Goal: Information Seeking & Learning: Learn about a topic

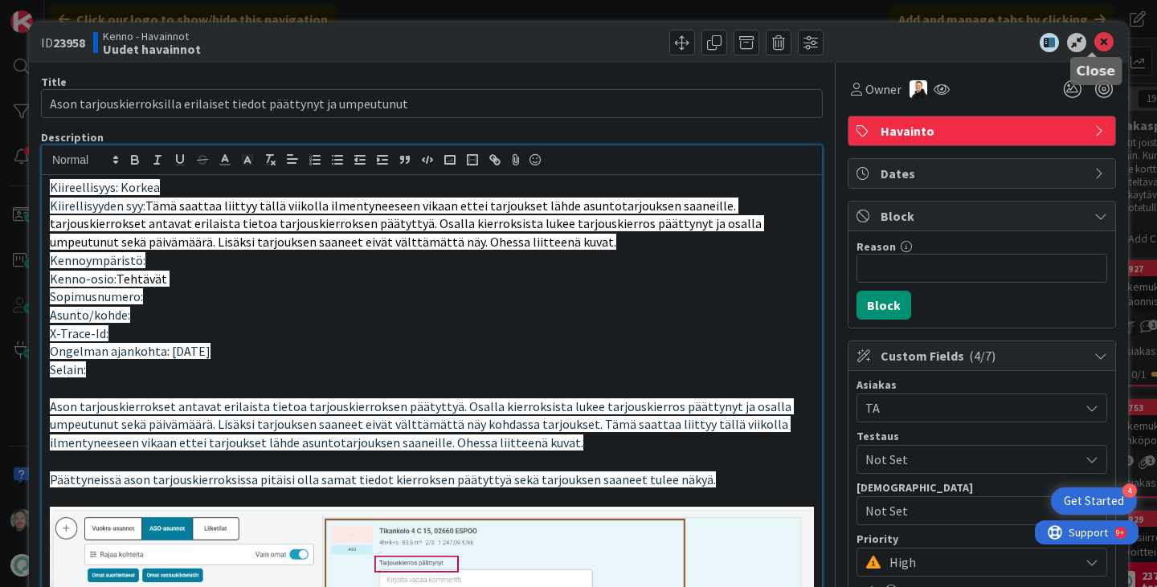
click at [1095, 39] on icon at bounding box center [1104, 42] width 19 height 19
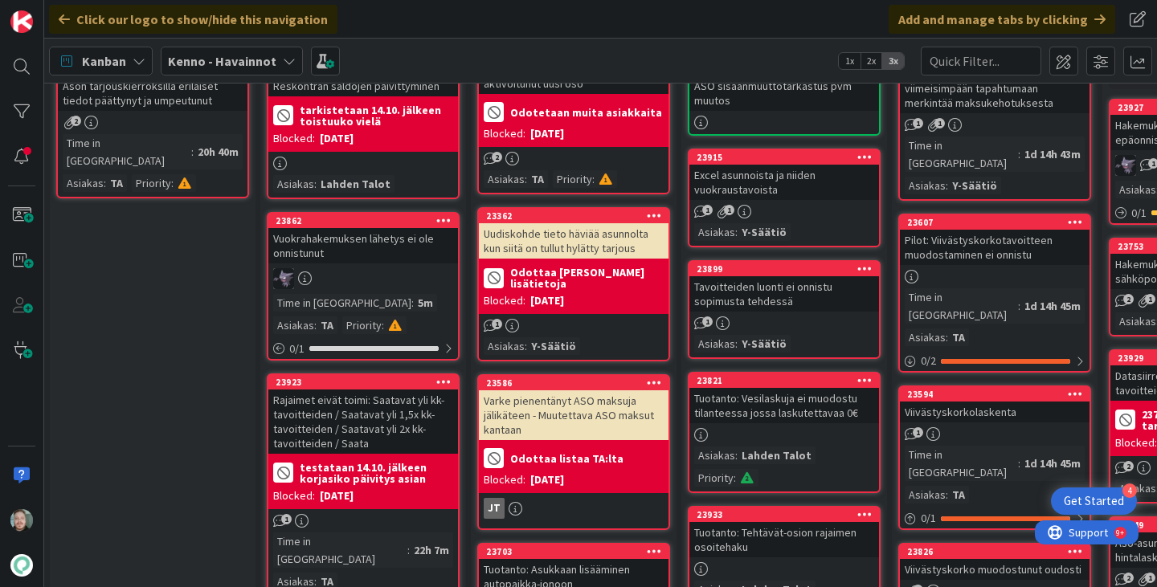
scroll to position [161, 0]
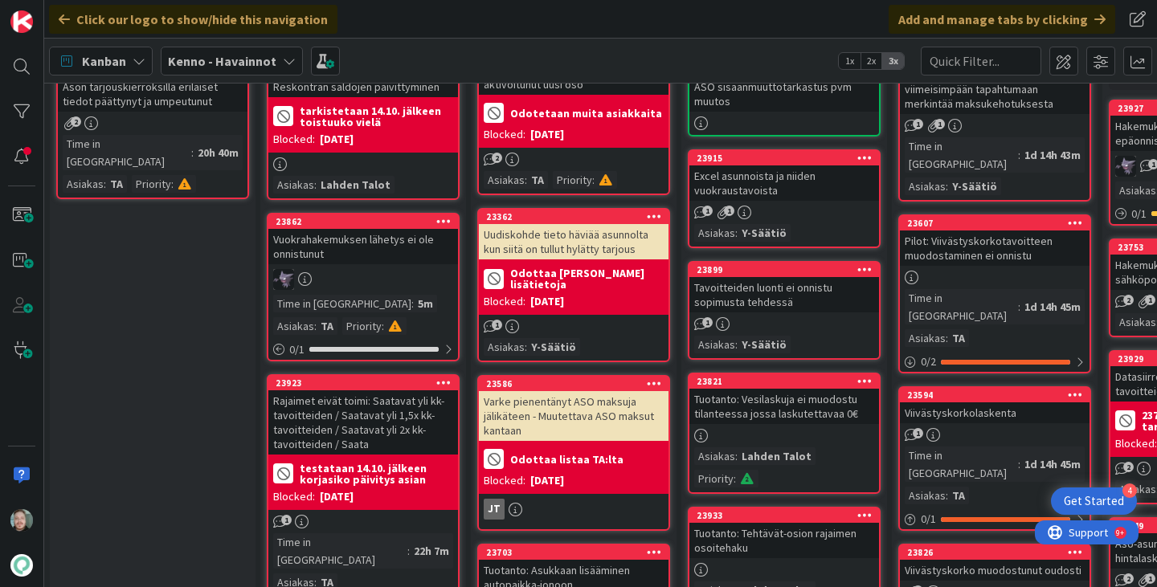
click at [379, 265] on div "23862 Vuokrahakemuksen lähetys ei ole onnistunut Time in [GEOGRAPHIC_DATA] : 5m…" at bounding box center [363, 287] width 193 height 149
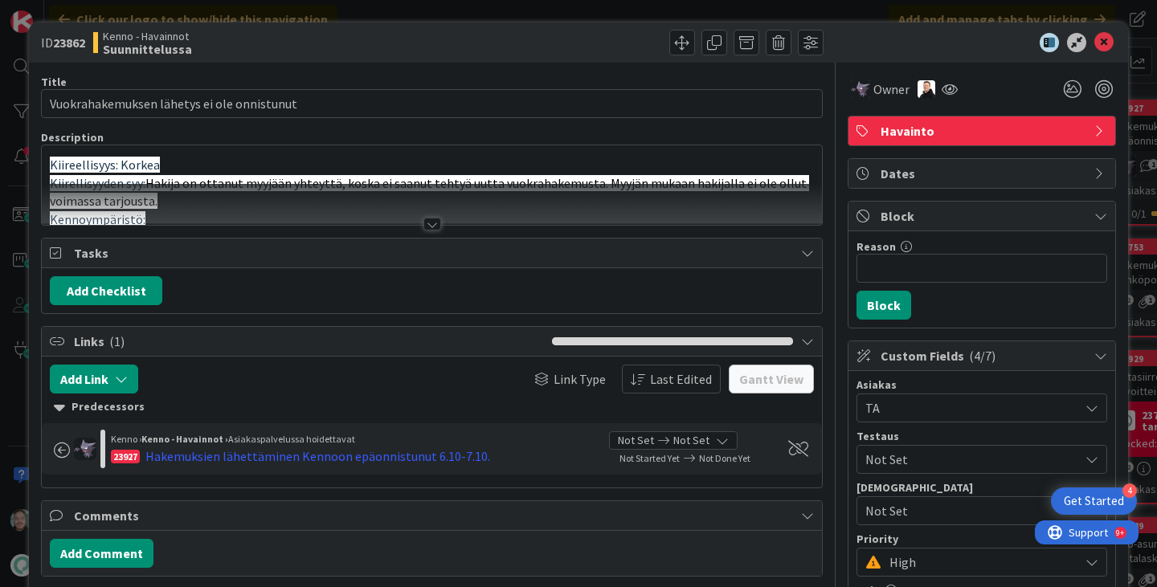
click at [433, 218] on div at bounding box center [433, 224] width 18 height 13
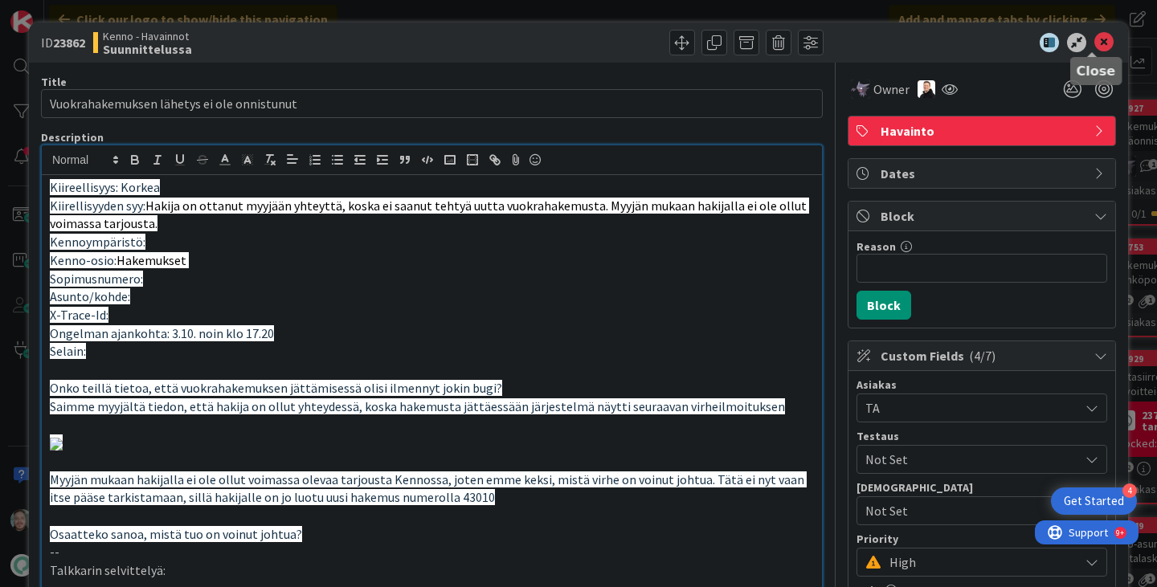
click at [1095, 35] on icon at bounding box center [1104, 42] width 19 height 19
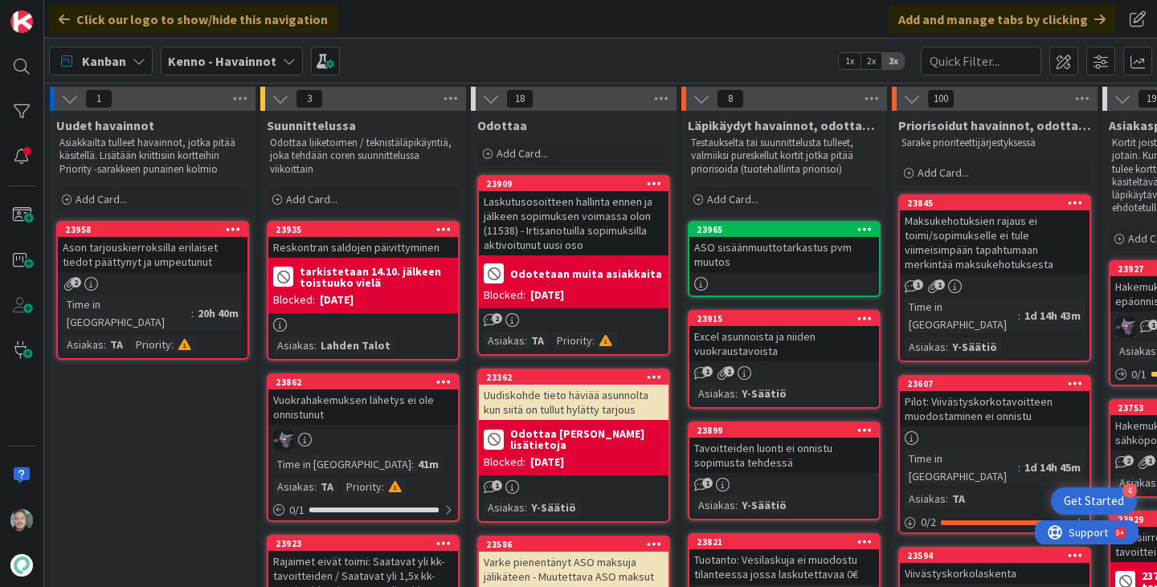
click at [137, 257] on div "Ason tarjouskierroksilla erilaiset tiedot päättynyt ja umpeutunut" at bounding box center [153, 254] width 190 height 35
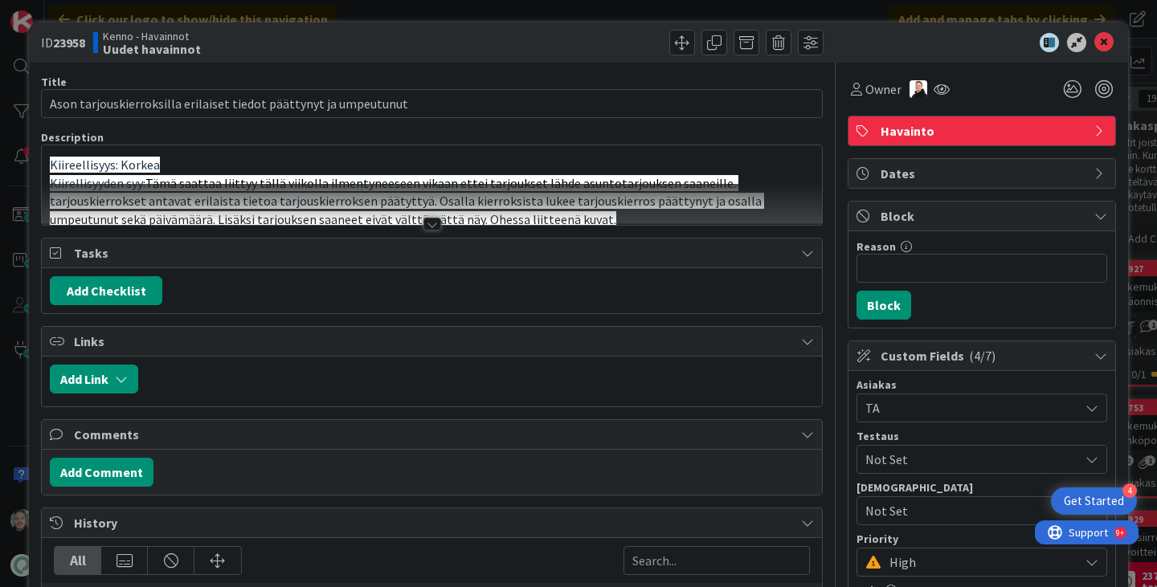
click at [430, 217] on div at bounding box center [432, 204] width 780 height 41
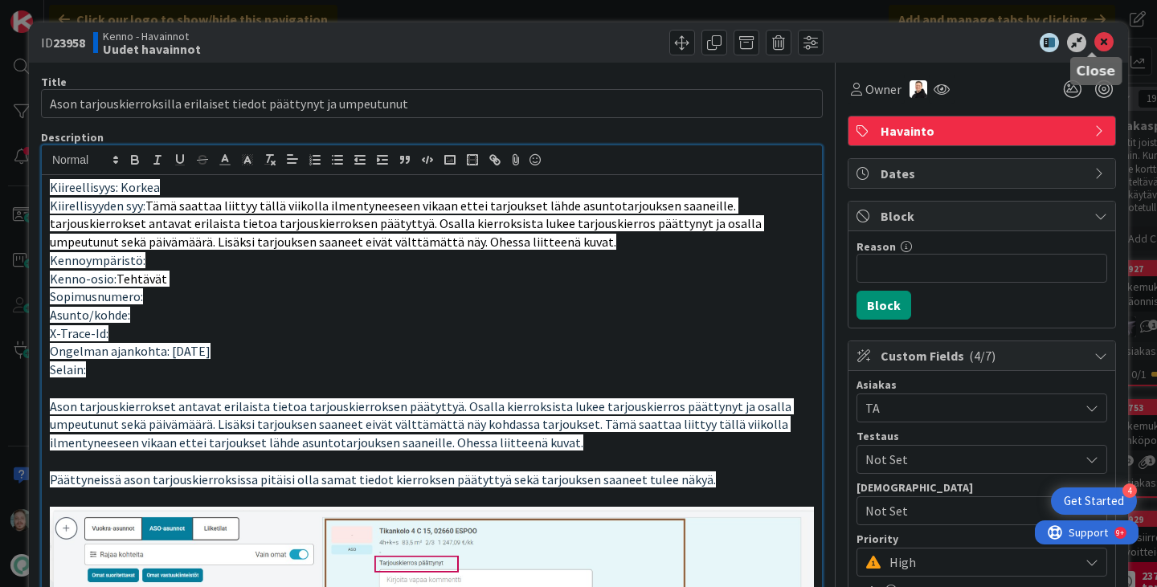
click at [1103, 46] on div at bounding box center [974, 42] width 284 height 19
click at [1096, 43] on icon at bounding box center [1104, 42] width 19 height 19
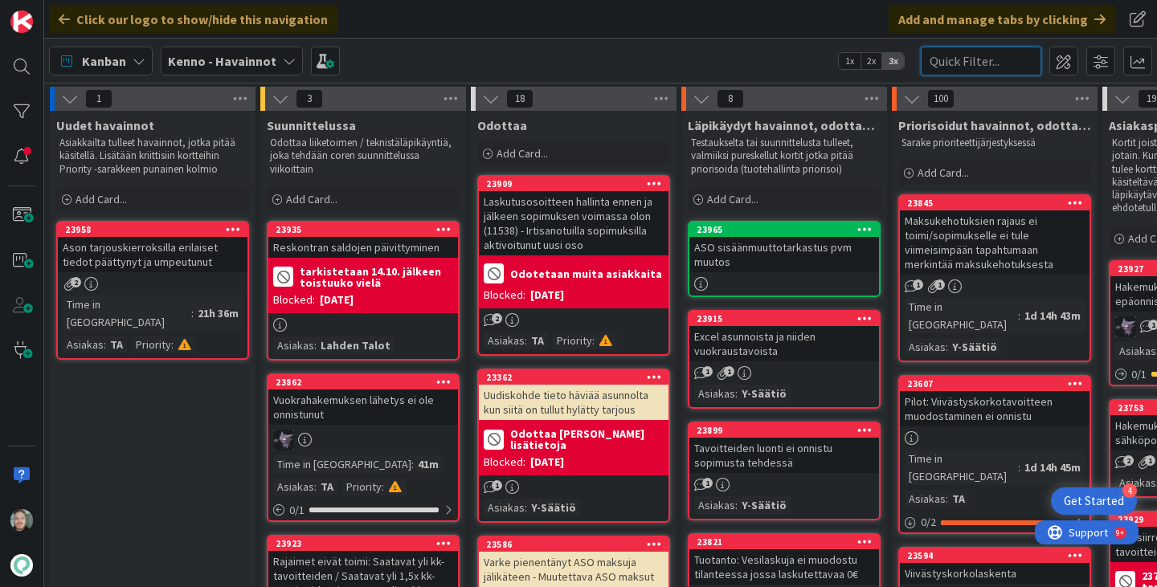
click at [1014, 57] on input "text" at bounding box center [981, 61] width 121 height 29
click at [947, 58] on input "text" at bounding box center [981, 61] width 121 height 29
click at [27, 111] on div at bounding box center [22, 112] width 32 height 32
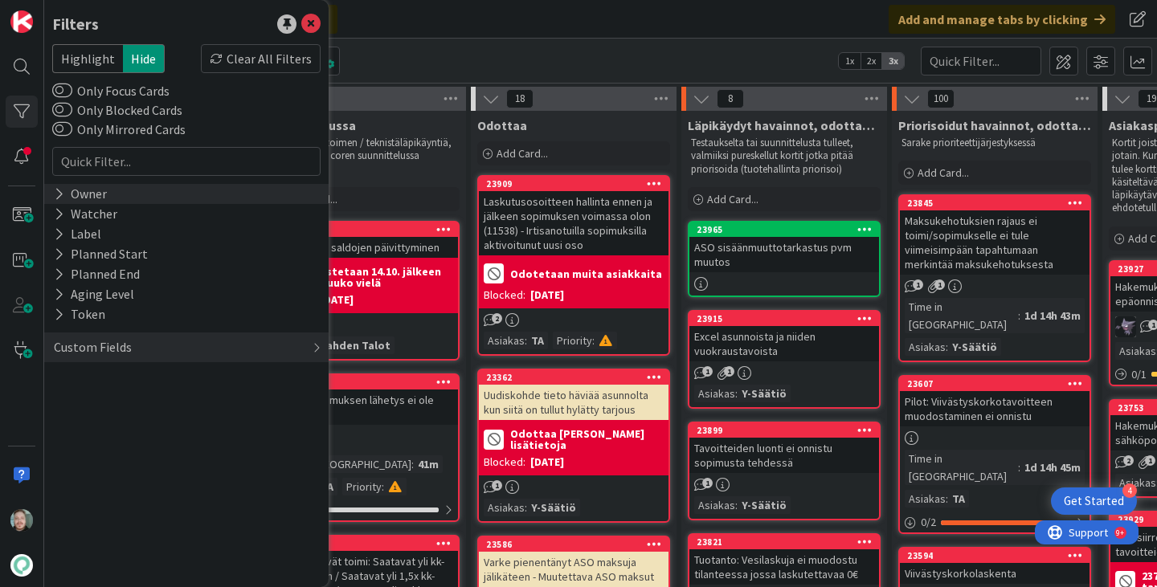
click at [58, 195] on icon at bounding box center [59, 194] width 10 height 14
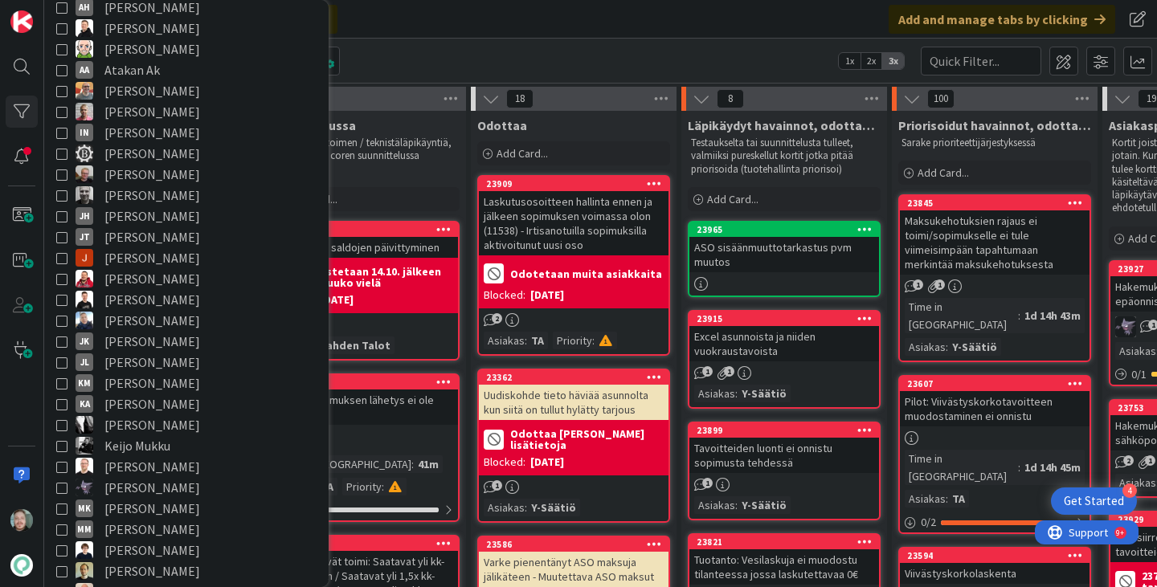
scroll to position [241, 0]
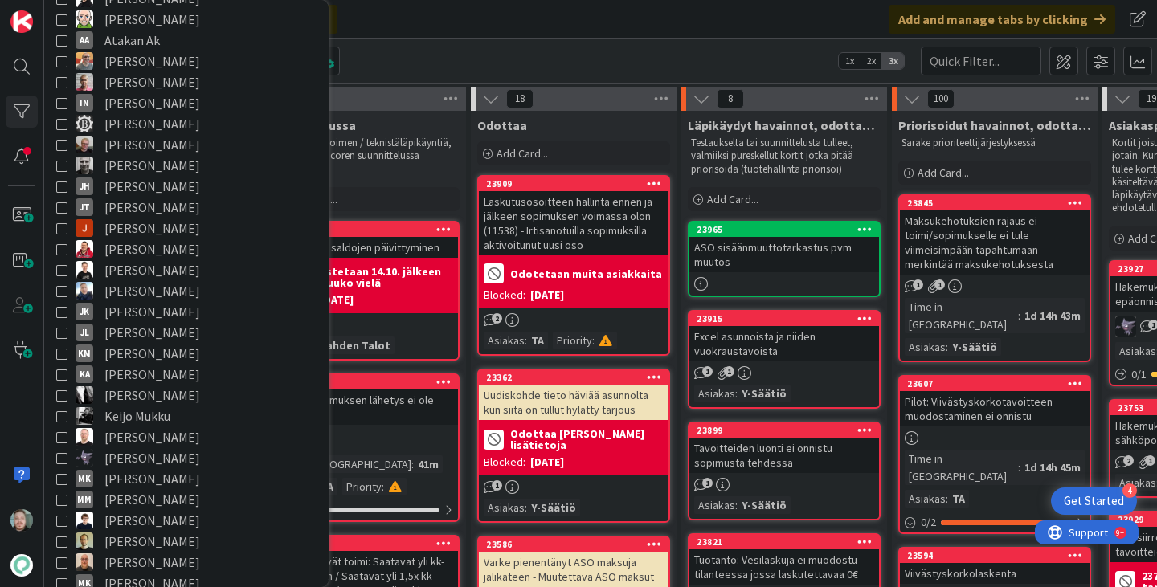
click at [132, 330] on span "[PERSON_NAME]" at bounding box center [152, 332] width 96 height 21
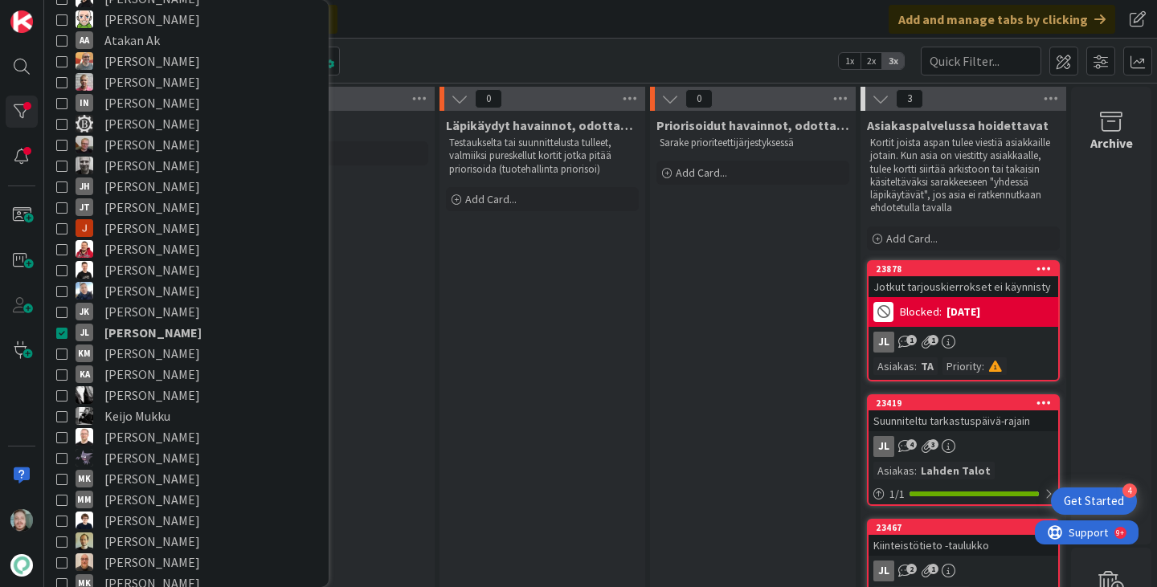
scroll to position [0, 254]
click at [1005, 287] on div "Jotkut tarjouskierrokset ei käynnisty" at bounding box center [964, 286] width 190 height 21
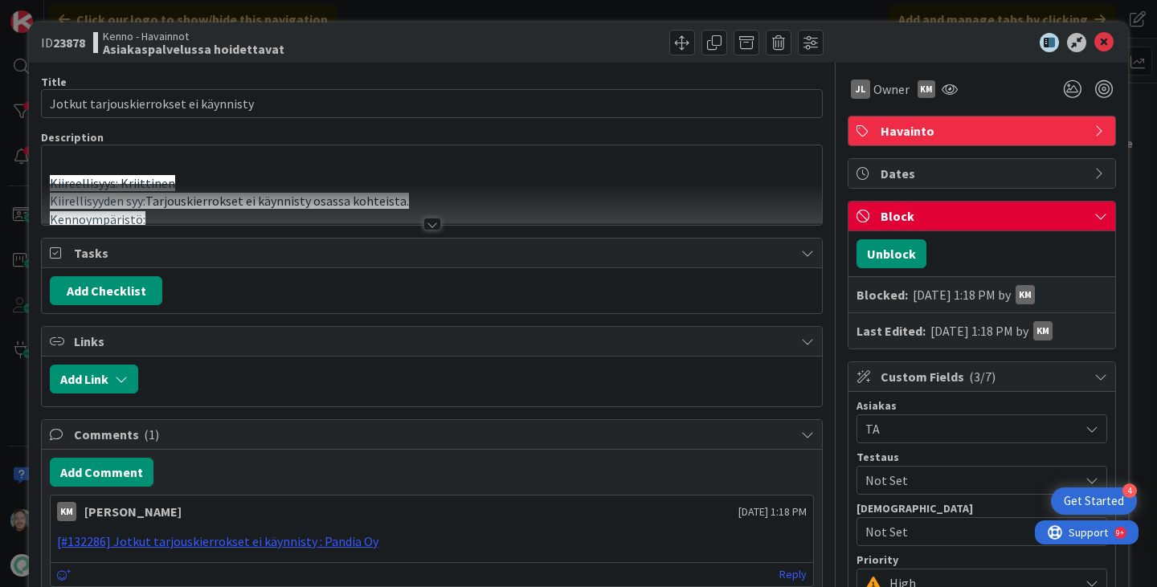
click at [439, 227] on div "Title 37 / 128 Jotkut tarjouskierrokset ei käynnisty Description 15,131 / 30,00…" at bounding box center [432, 566] width 782 height 1007
click at [428, 227] on div at bounding box center [433, 224] width 18 height 13
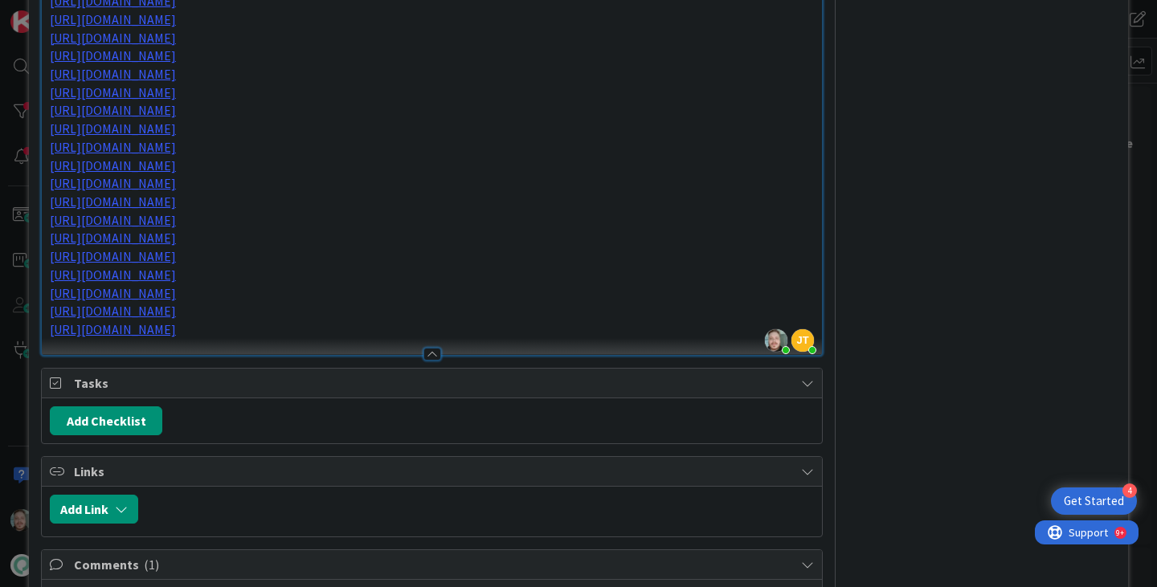
scroll to position [1688, 0]
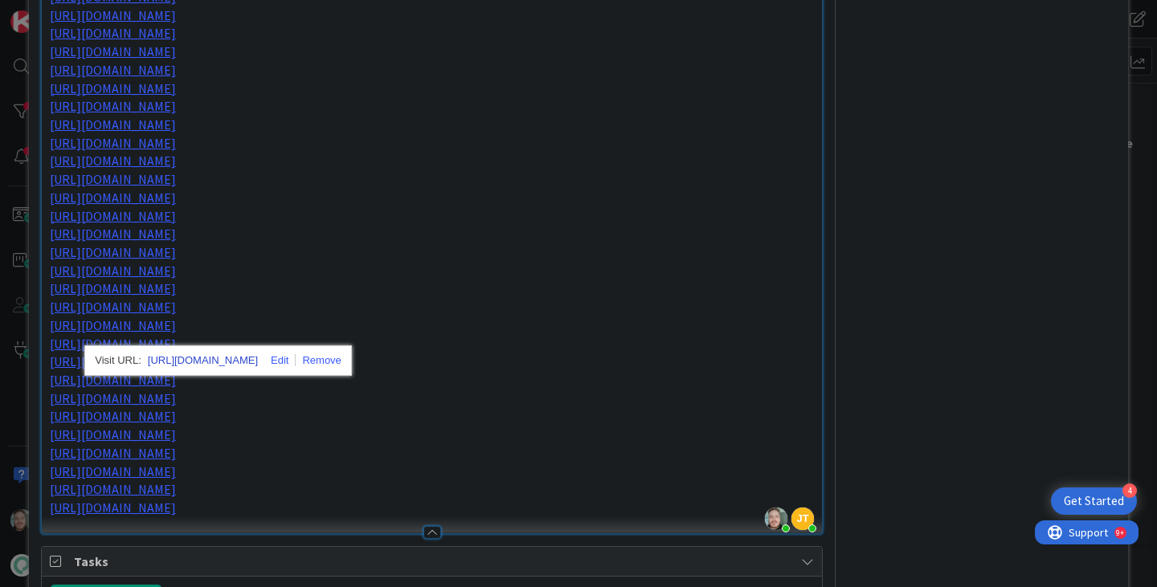
click at [232, 361] on link "[URL][DOMAIN_NAME]" at bounding box center [203, 360] width 110 height 21
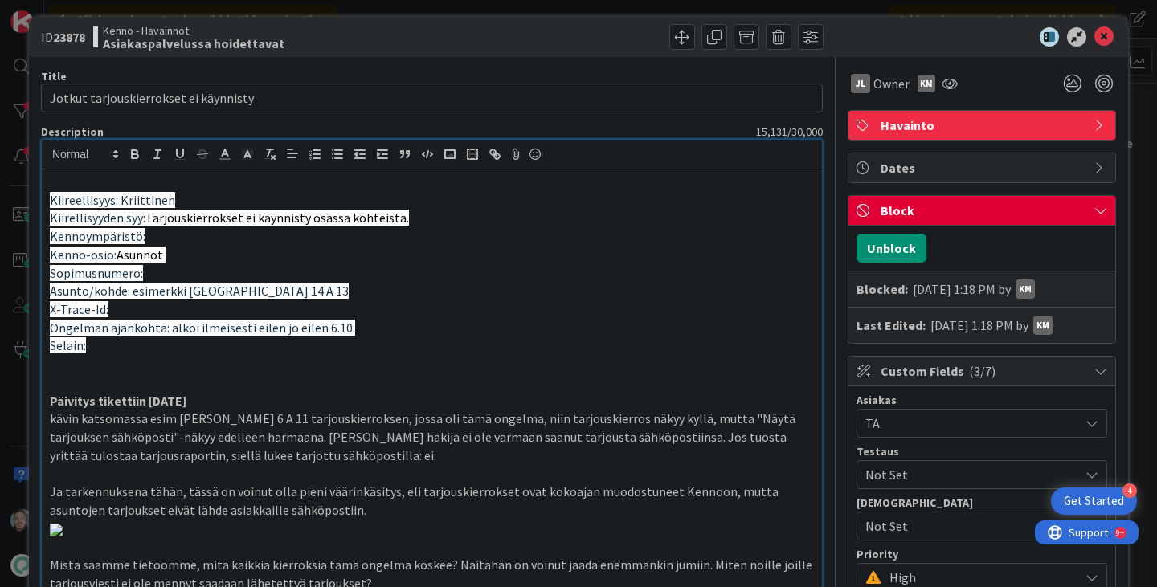
scroll to position [0, 0]
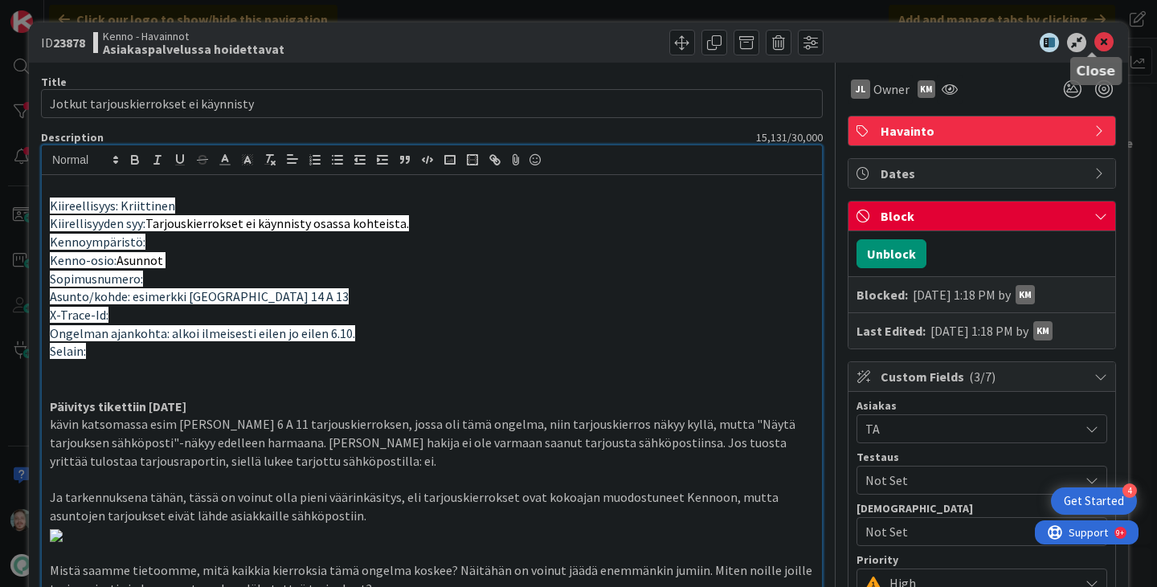
click at [1099, 36] on icon at bounding box center [1104, 42] width 19 height 19
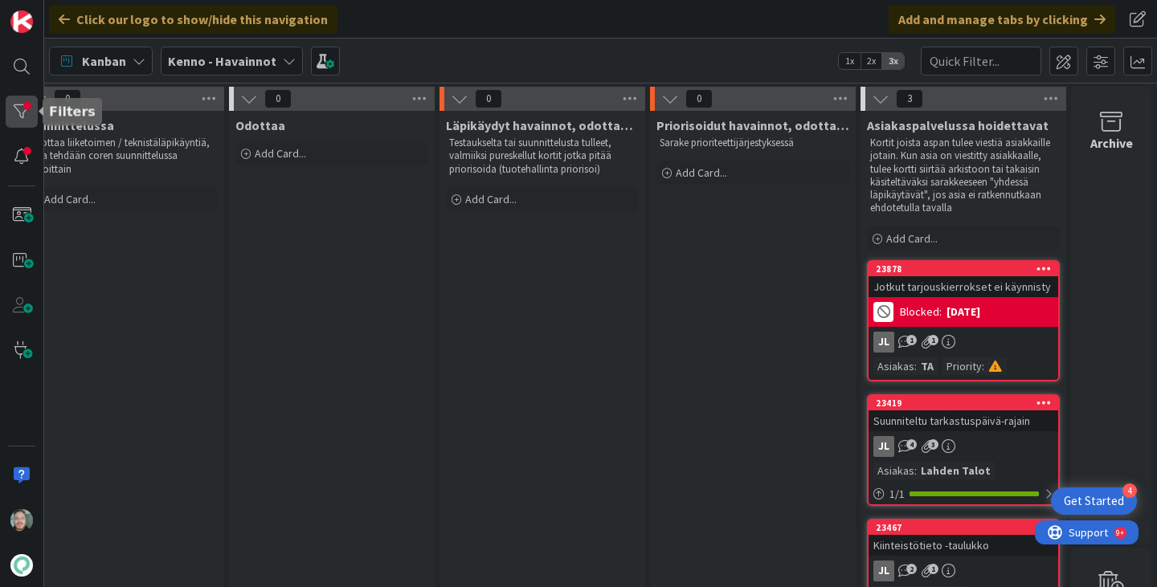
click at [15, 113] on div at bounding box center [22, 112] width 32 height 32
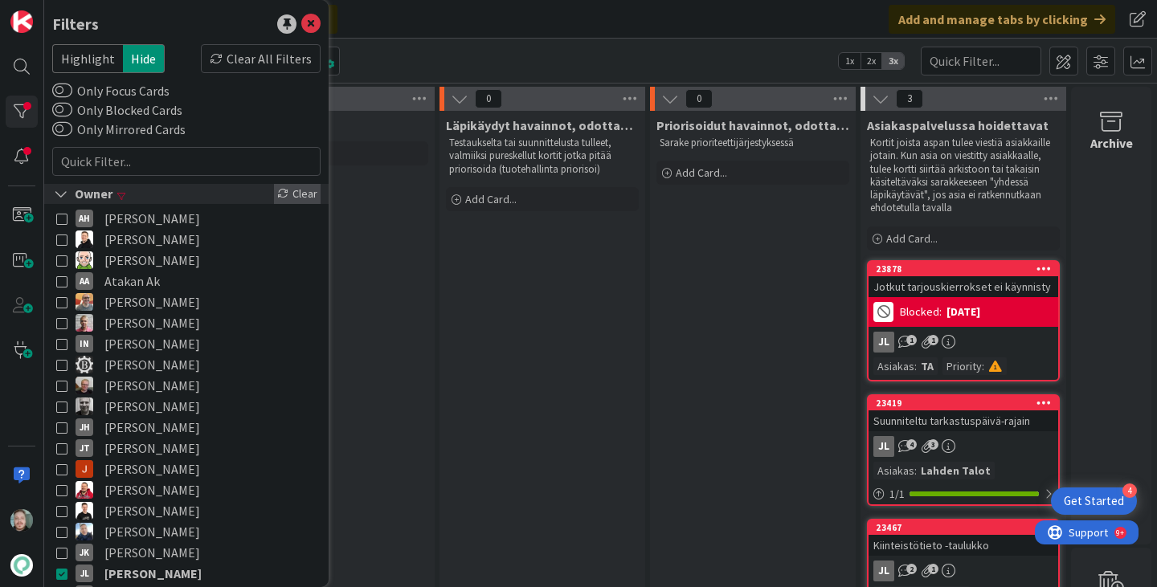
click at [278, 189] on div "Clear" at bounding box center [297, 194] width 47 height 20
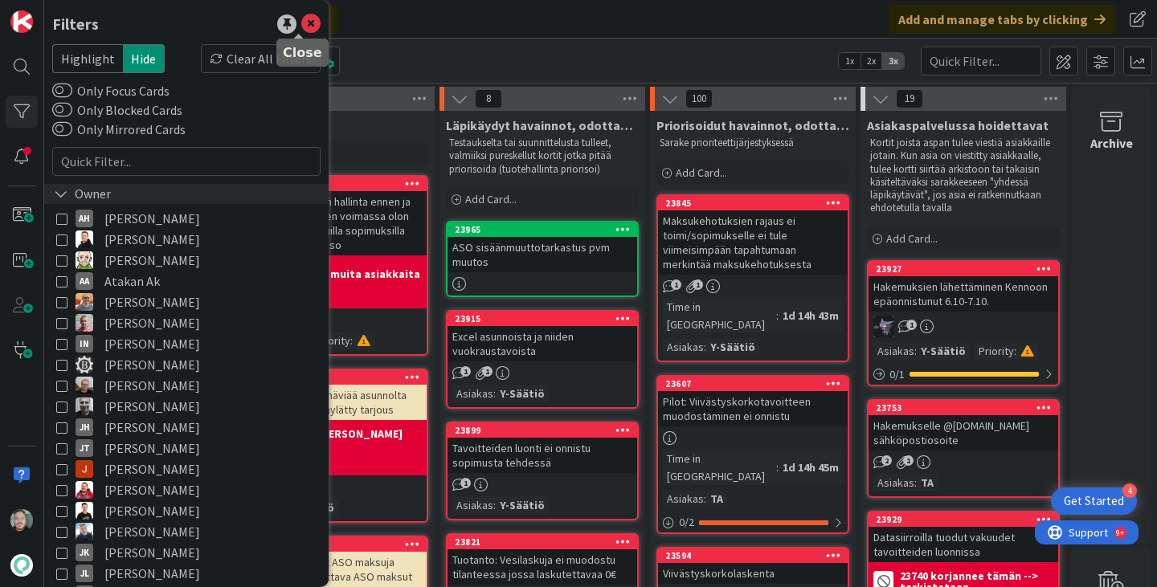
click at [301, 17] on icon at bounding box center [310, 23] width 19 height 19
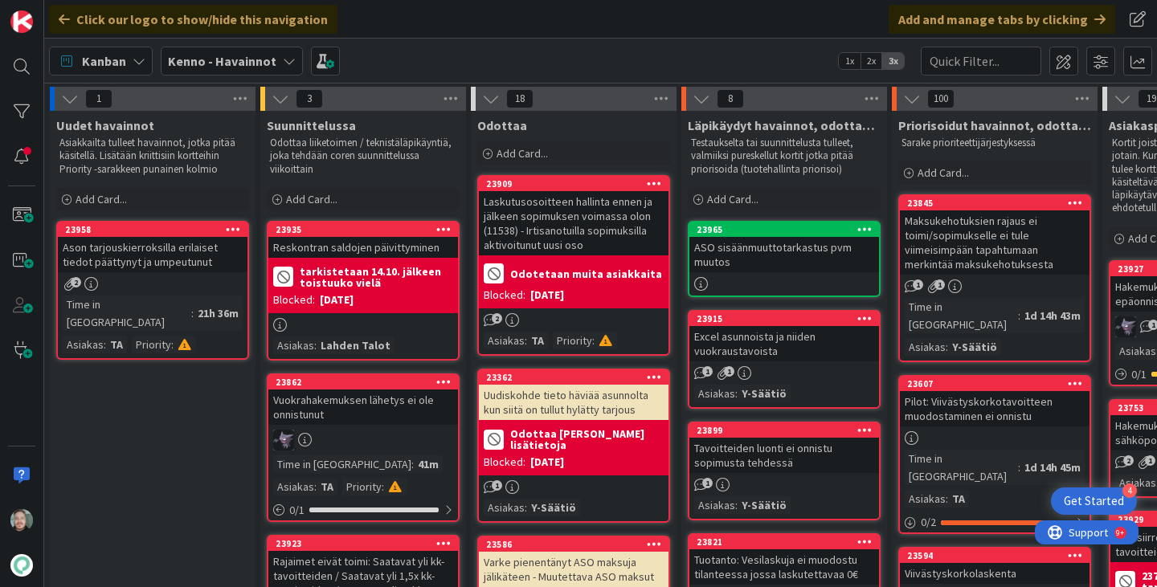
click at [153, 272] on div "23958 Ason tarjouskierroksilla erilaiset tiedot päättynyt ja umpeutunut 2 Time …" at bounding box center [152, 290] width 193 height 139
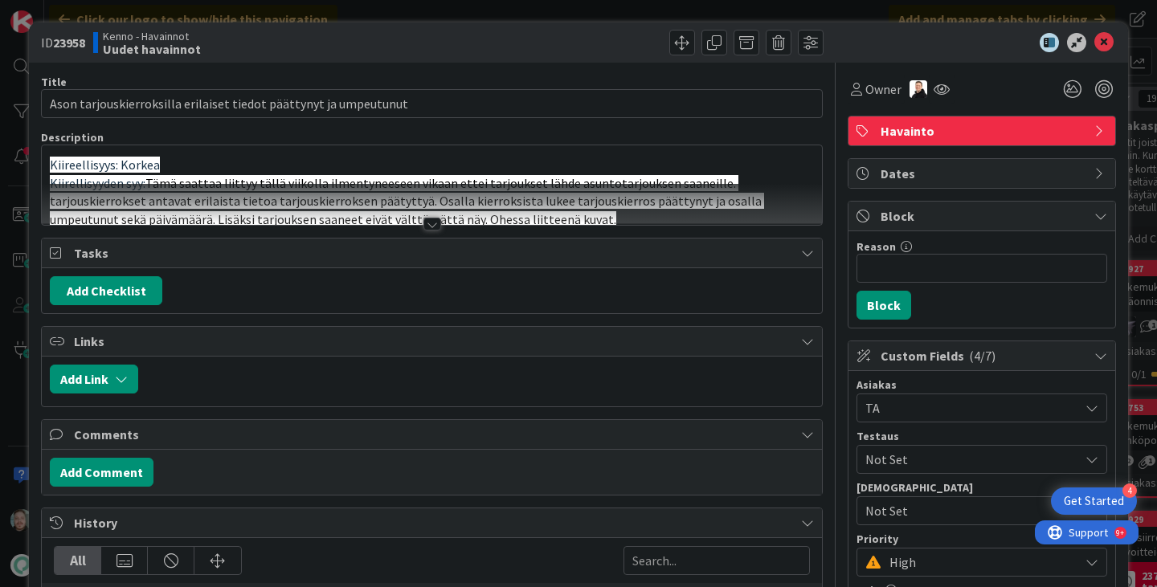
click at [424, 222] on div at bounding box center [433, 224] width 18 height 13
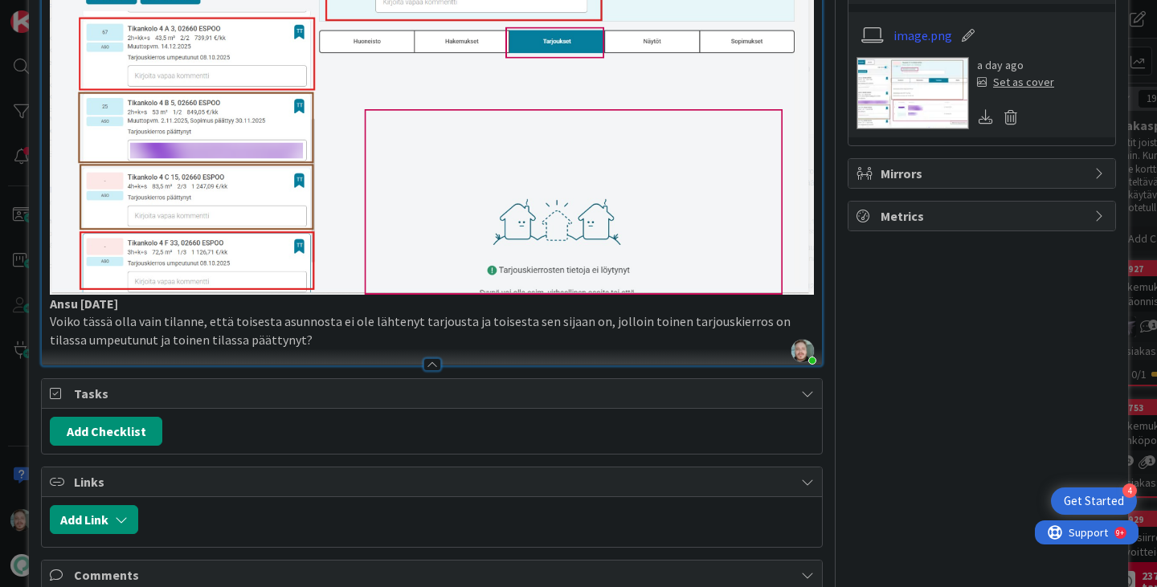
scroll to position [928, 0]
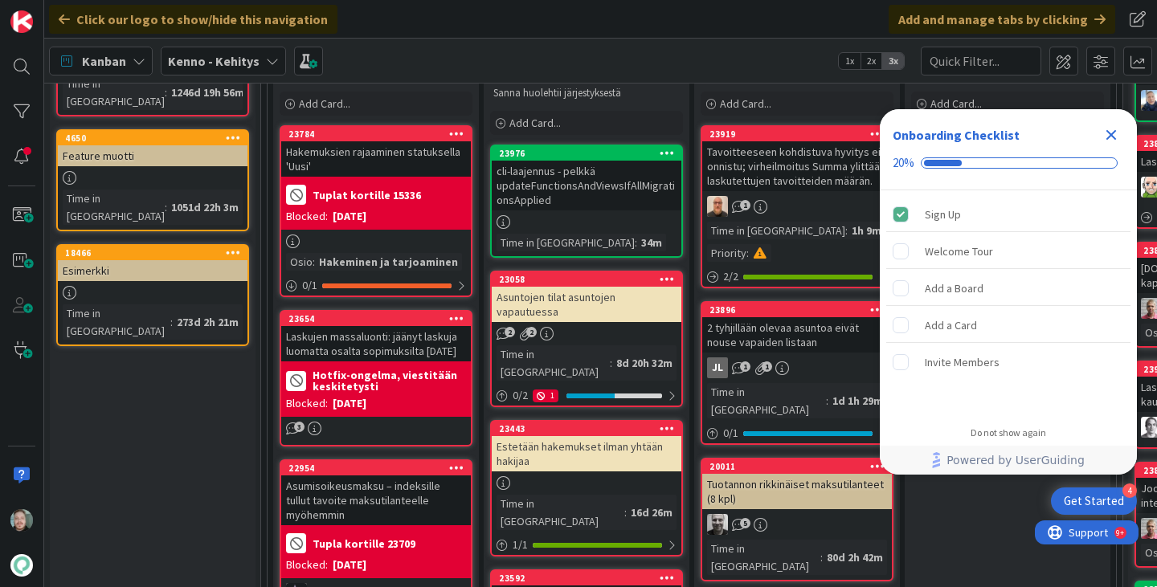
click at [1114, 134] on icon "Close Checklist" at bounding box center [1111, 134] width 19 height 19
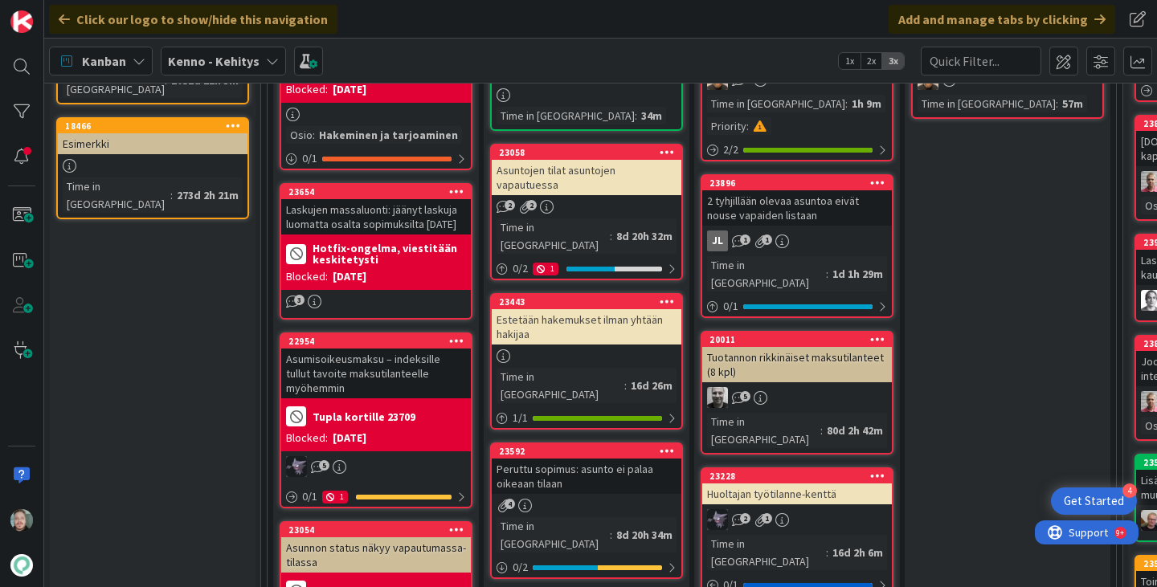
scroll to position [241, 0]
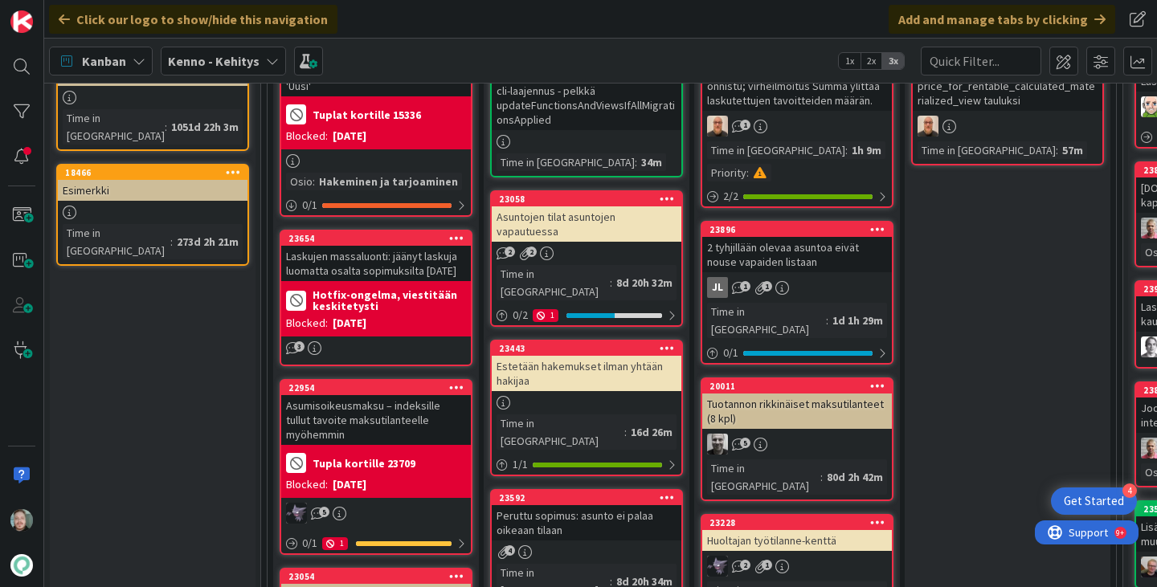
click at [816, 264] on div "2 tyhjillään olevaa asuntoa eivät nouse vapaiden listaan" at bounding box center [797, 254] width 190 height 35
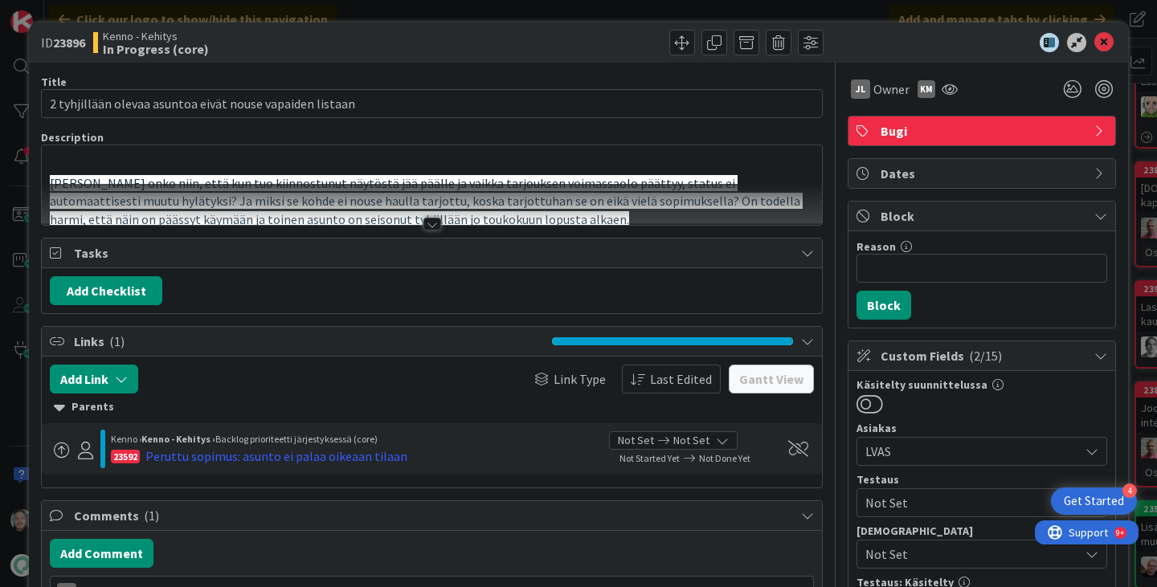
click at [425, 228] on div at bounding box center [433, 224] width 18 height 13
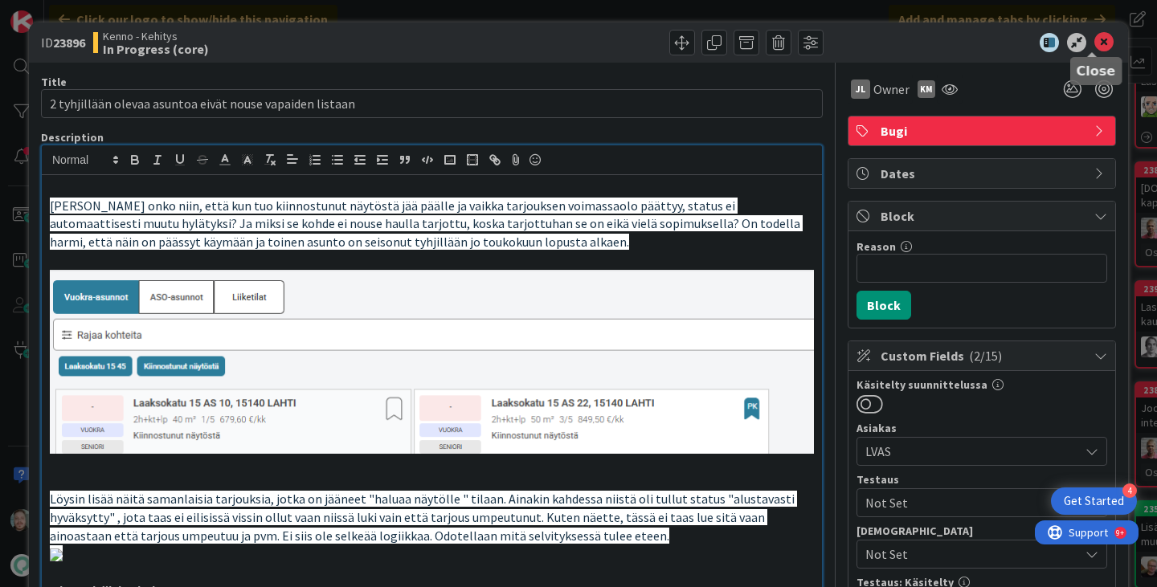
click at [1096, 44] on icon at bounding box center [1104, 42] width 19 height 19
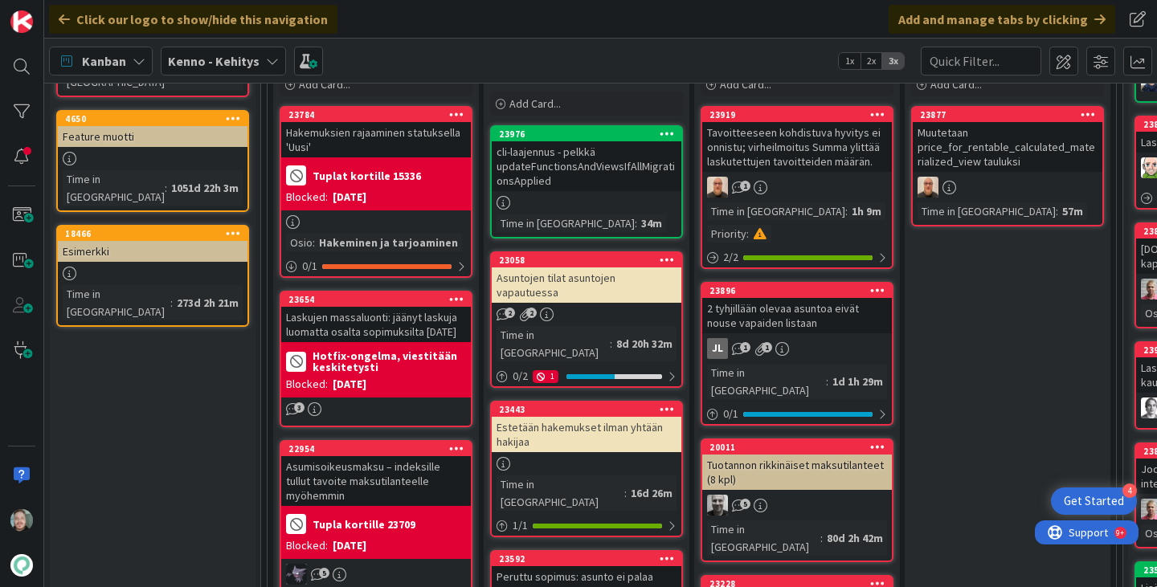
scroll to position [161, 0]
